Goal: Find specific page/section: Find specific page/section

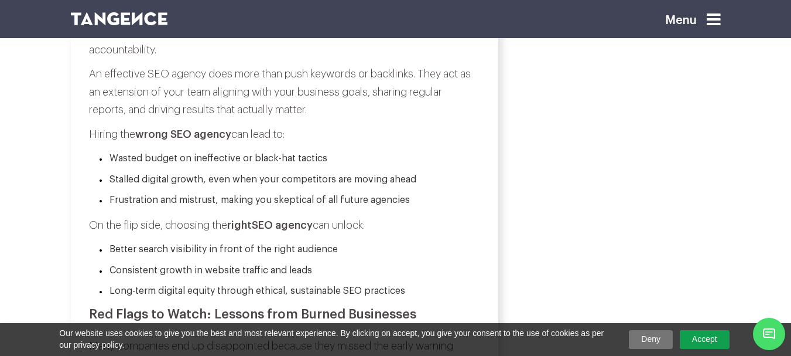
scroll to position [879, 0]
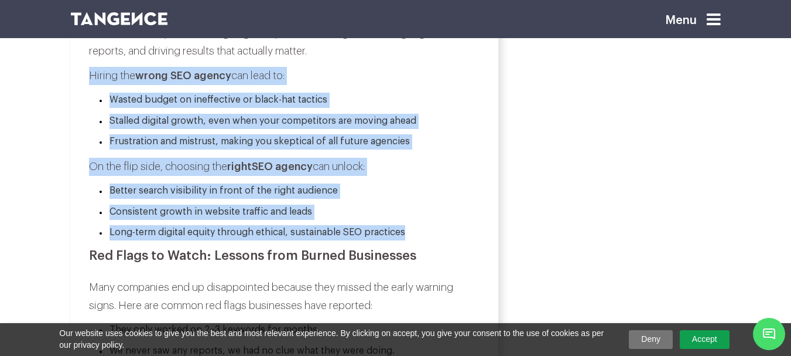
drag, startPoint x: 88, startPoint y: 70, endPoint x: 439, endPoint y: 235, distance: 388.3
copy div "Hiring the wrong SEO agency can lead to: Wasted budget on ineffective or black-…"
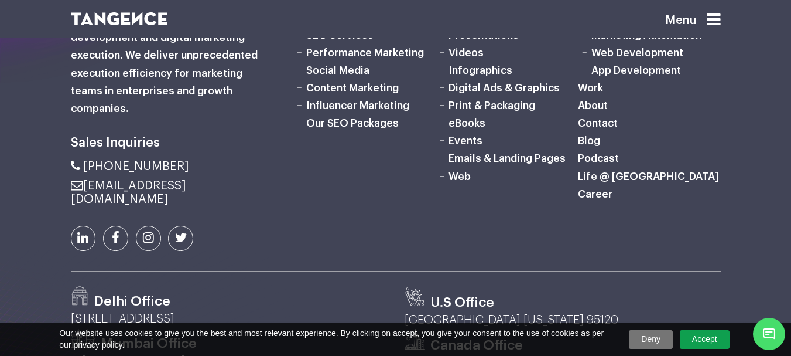
scroll to position [5115, 0]
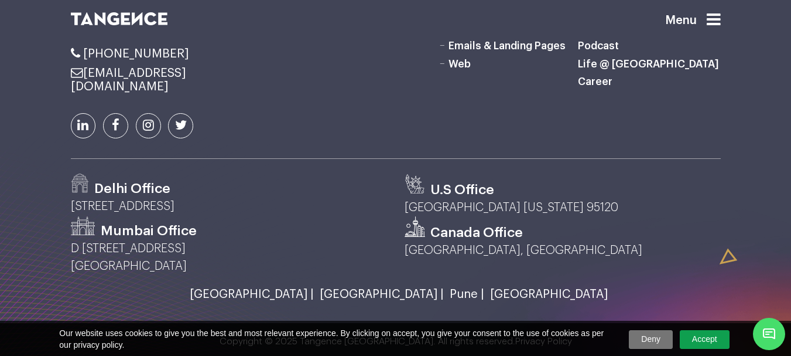
click at [597, 87] on link "Career" at bounding box center [595, 81] width 35 height 11
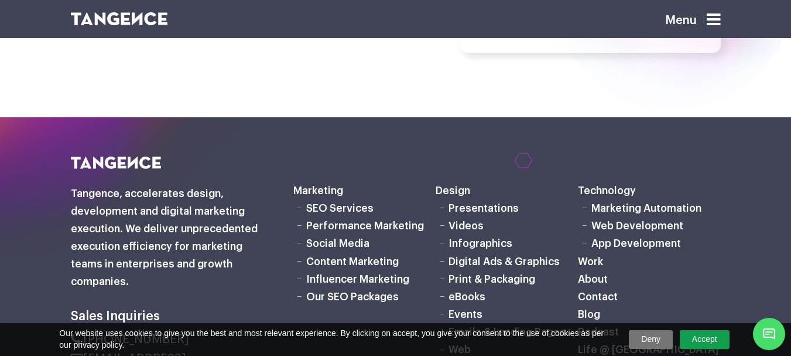
scroll to position [761, 0]
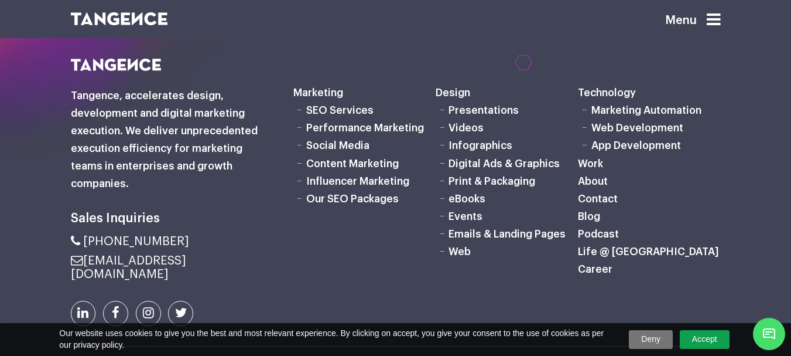
click at [596, 269] on link "Career" at bounding box center [595, 269] width 35 height 11
